Goal: Navigation & Orientation: Find specific page/section

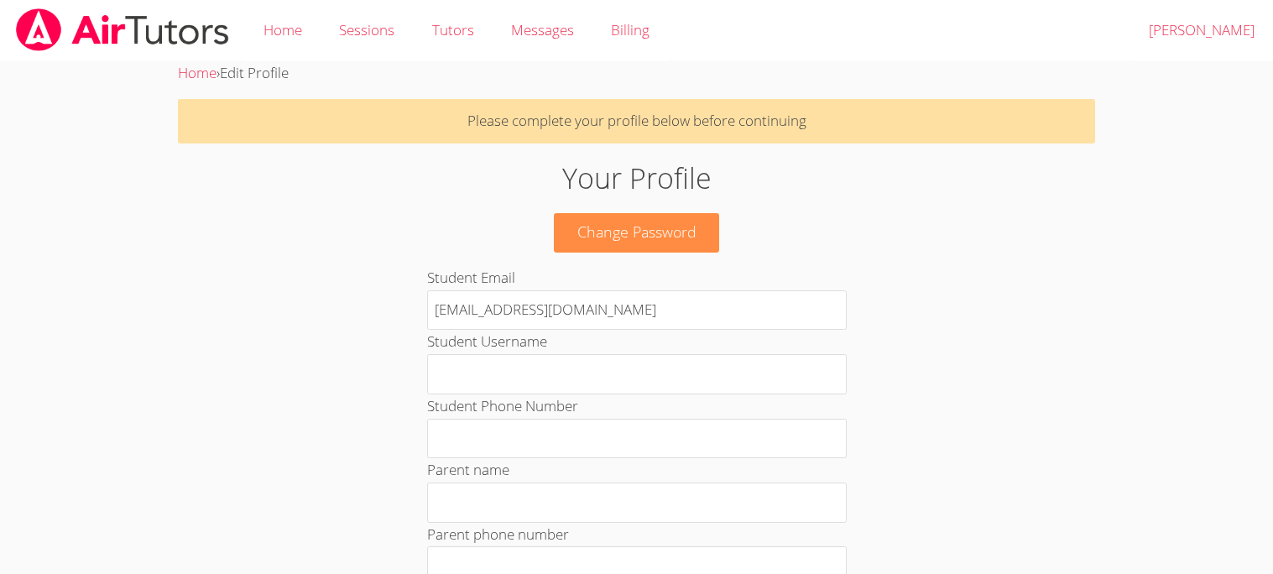
click at [15, 268] on body "Home Sessions Tutors Messages Billing Logout [PERSON_NAME] Home › Edit Profile …" at bounding box center [636, 287] width 1273 height 574
click at [268, 29] on link "Home" at bounding box center [283, 30] width 76 height 61
click at [291, 29] on link "Home" at bounding box center [283, 30] width 76 height 61
click at [348, 38] on link "Sessions" at bounding box center [367, 30] width 92 height 61
